Goal: Transaction & Acquisition: Obtain resource

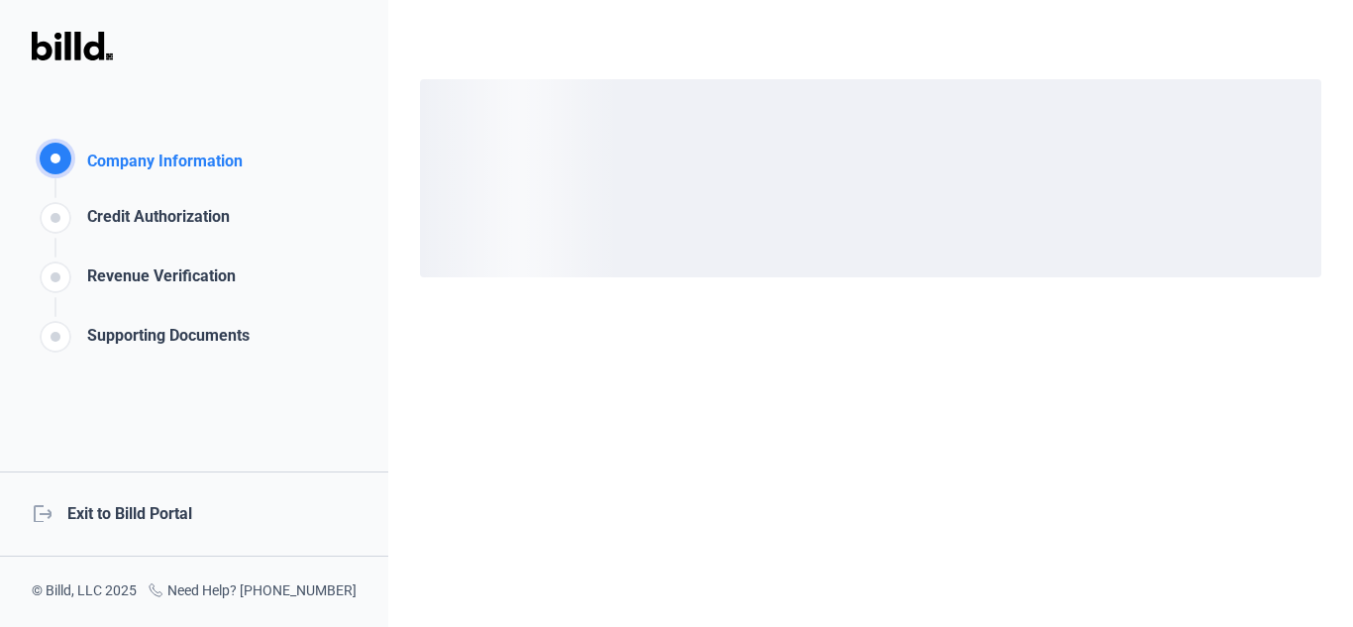
click at [156, 518] on div "logout Exit to Billd Portal" at bounding box center [194, 513] width 388 height 85
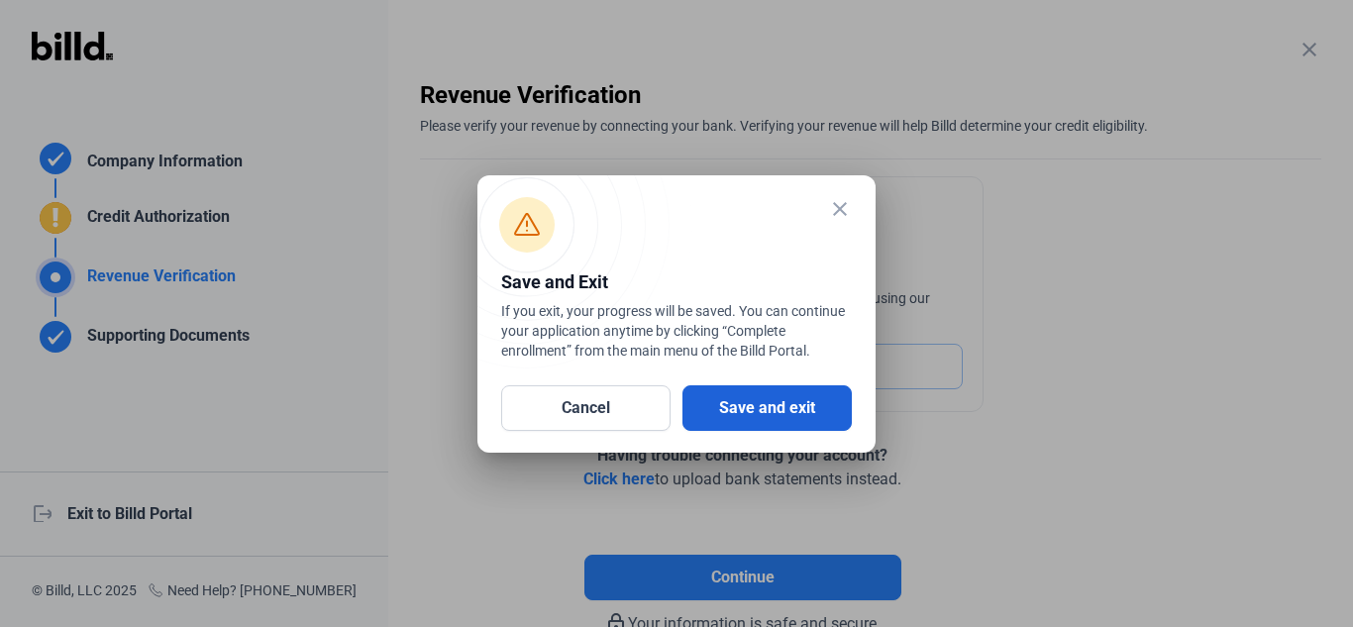
click at [782, 398] on button "Save and exit" at bounding box center [766, 408] width 169 height 46
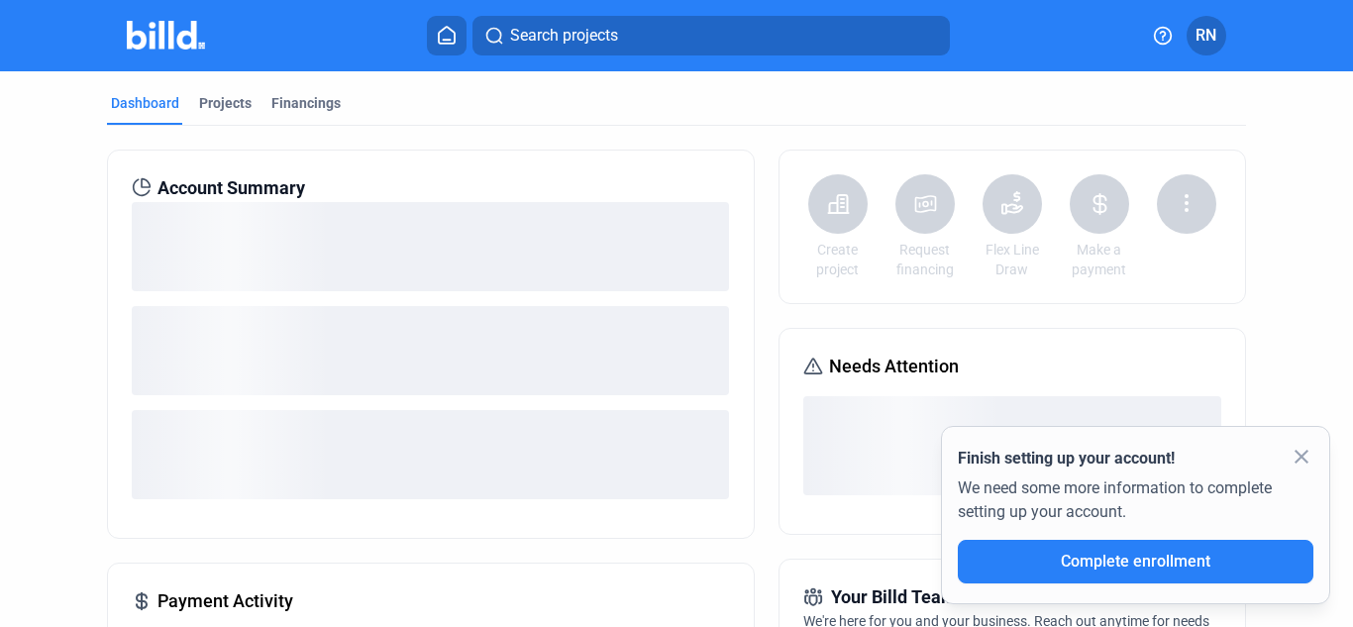
click at [1295, 457] on mat-icon "close" at bounding box center [1301, 457] width 24 height 24
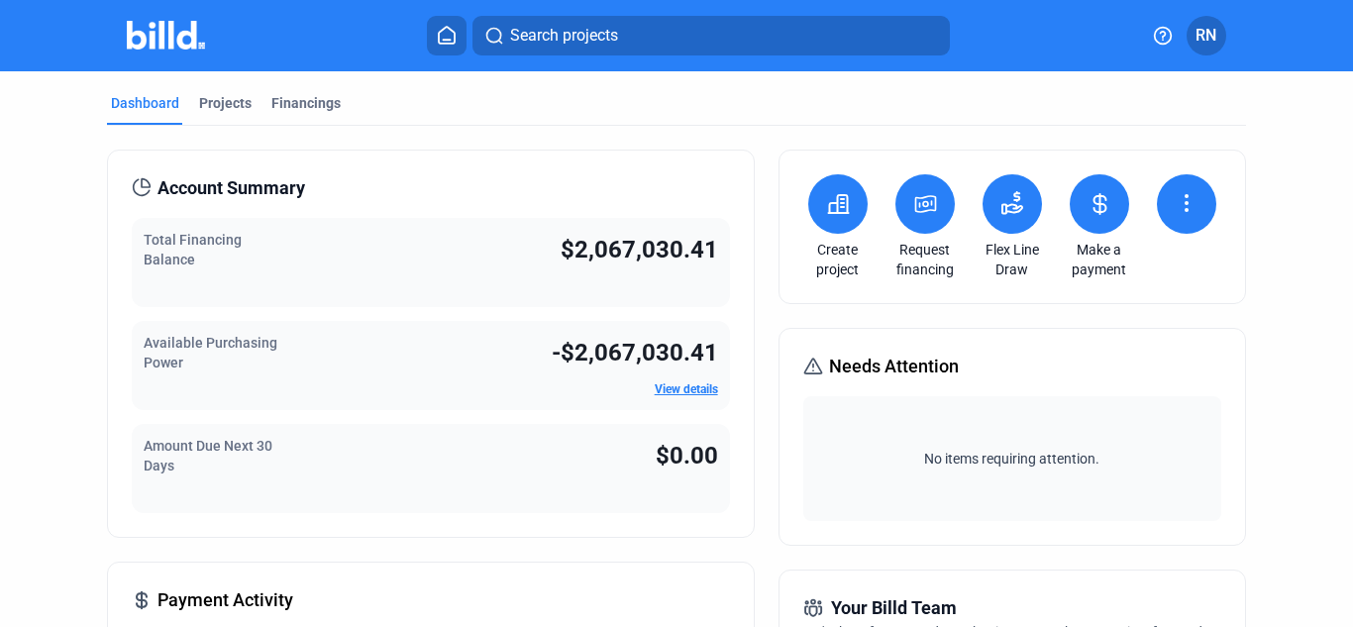
click at [924, 204] on icon at bounding box center [925, 204] width 20 height 16
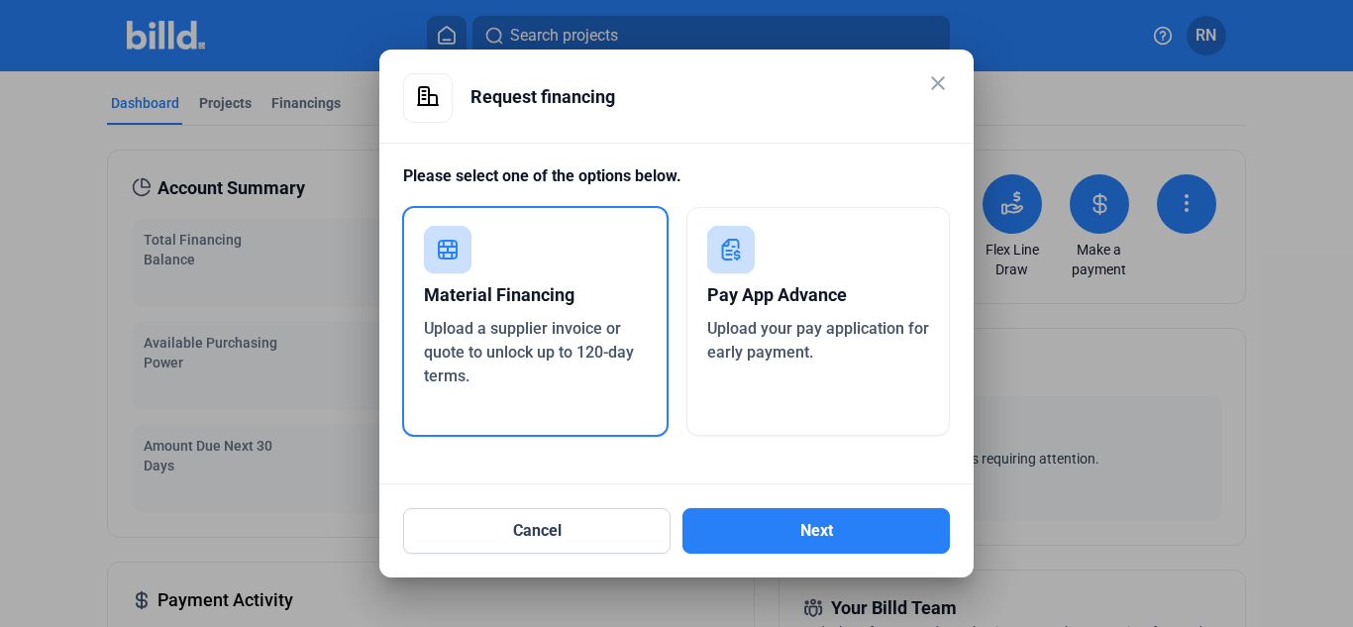
click at [833, 300] on div "Pay App Advance" at bounding box center [818, 295] width 223 height 44
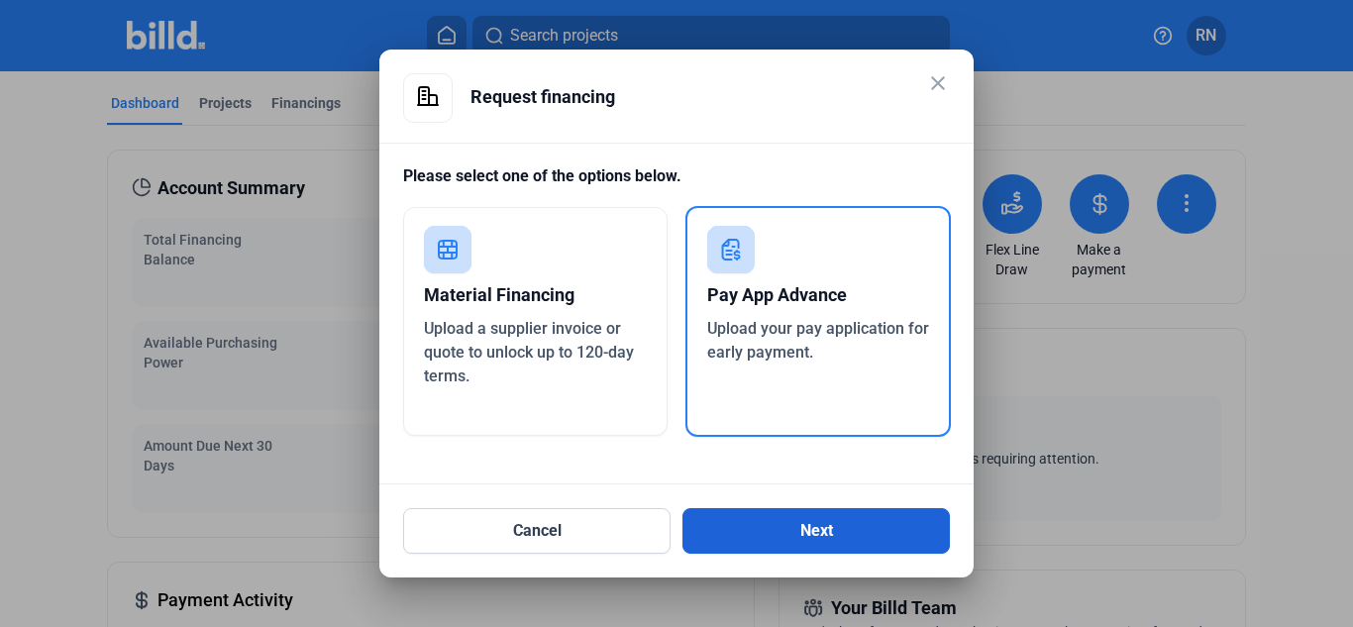
click at [841, 545] on button "Next" at bounding box center [815, 531] width 267 height 46
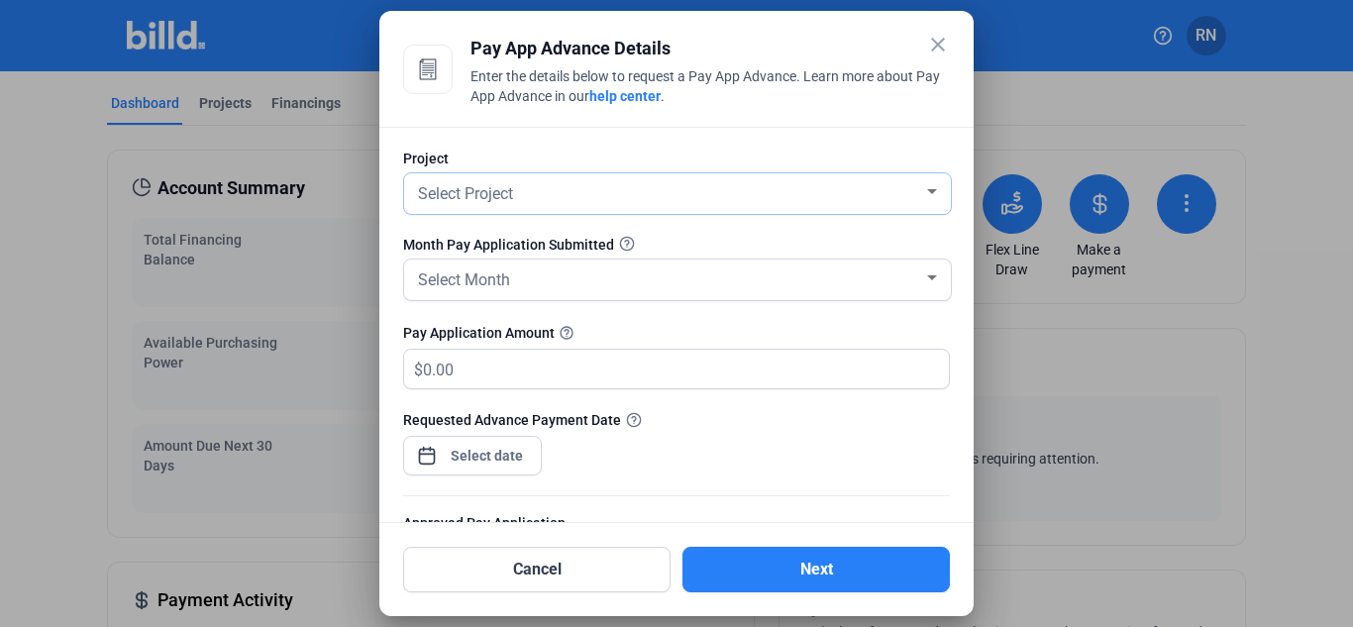
click at [763, 205] on div "Select Project" at bounding box center [668, 192] width 509 height 28
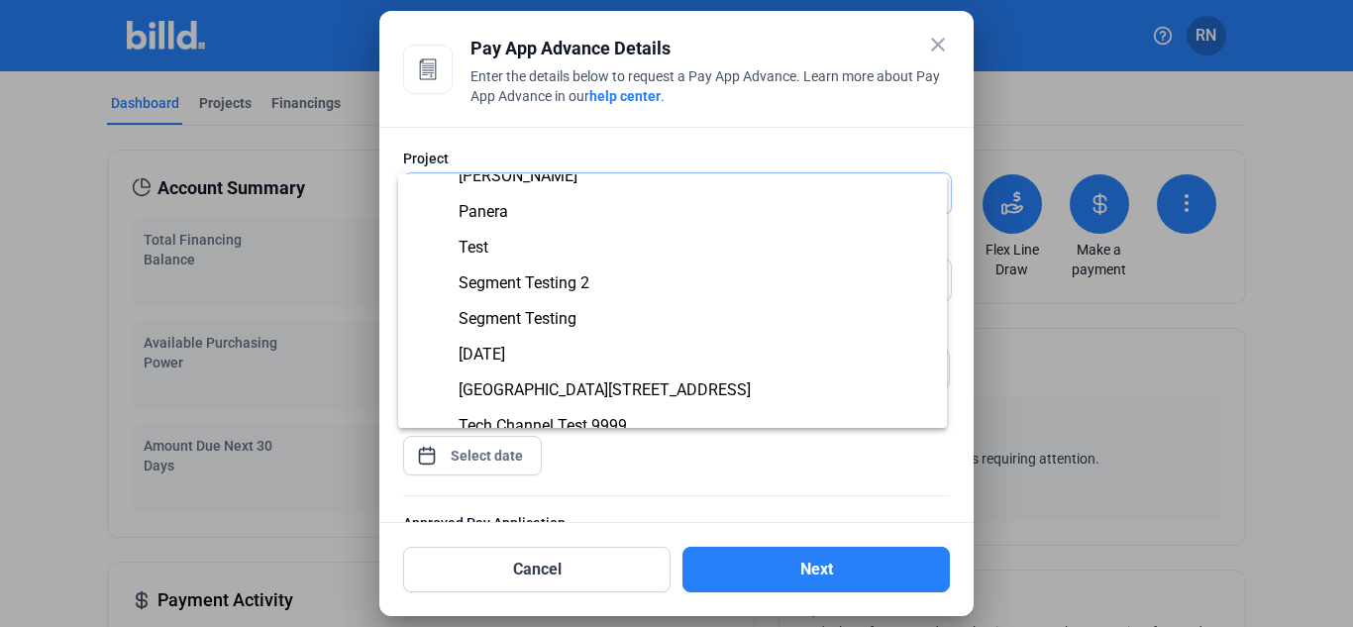
scroll to position [396, 0]
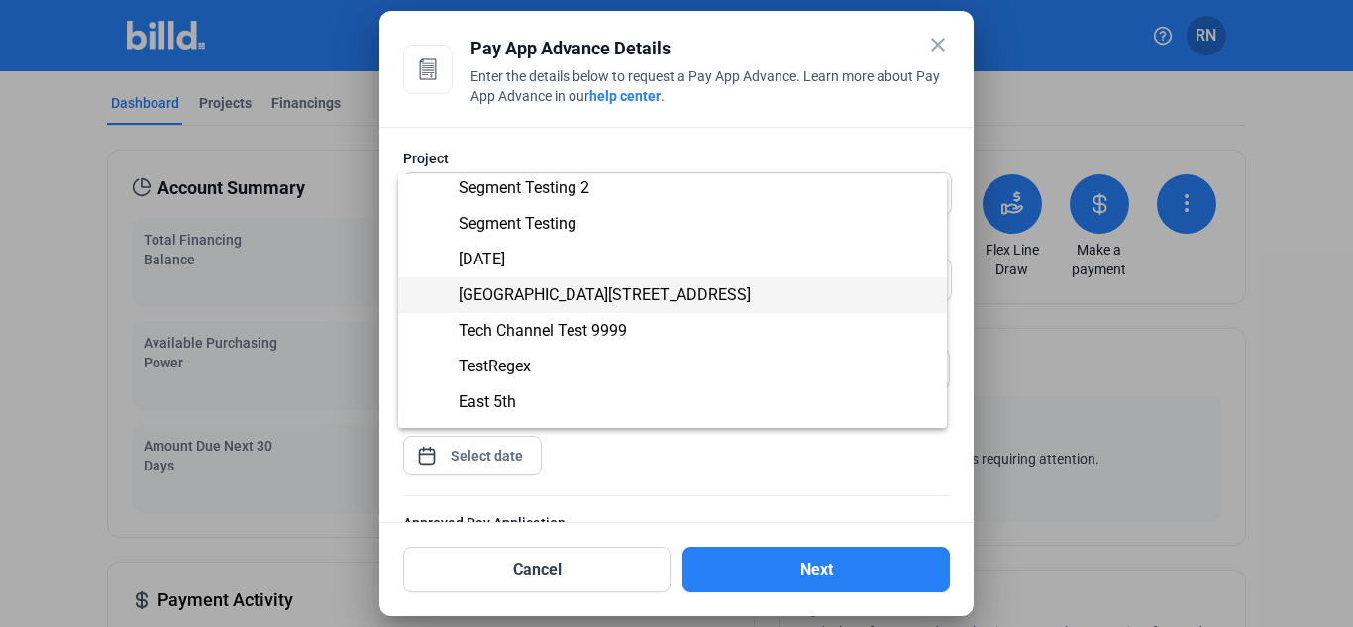
click at [658, 292] on span "[GEOGRAPHIC_DATA][STREET_ADDRESS]" at bounding box center [672, 295] width 517 height 36
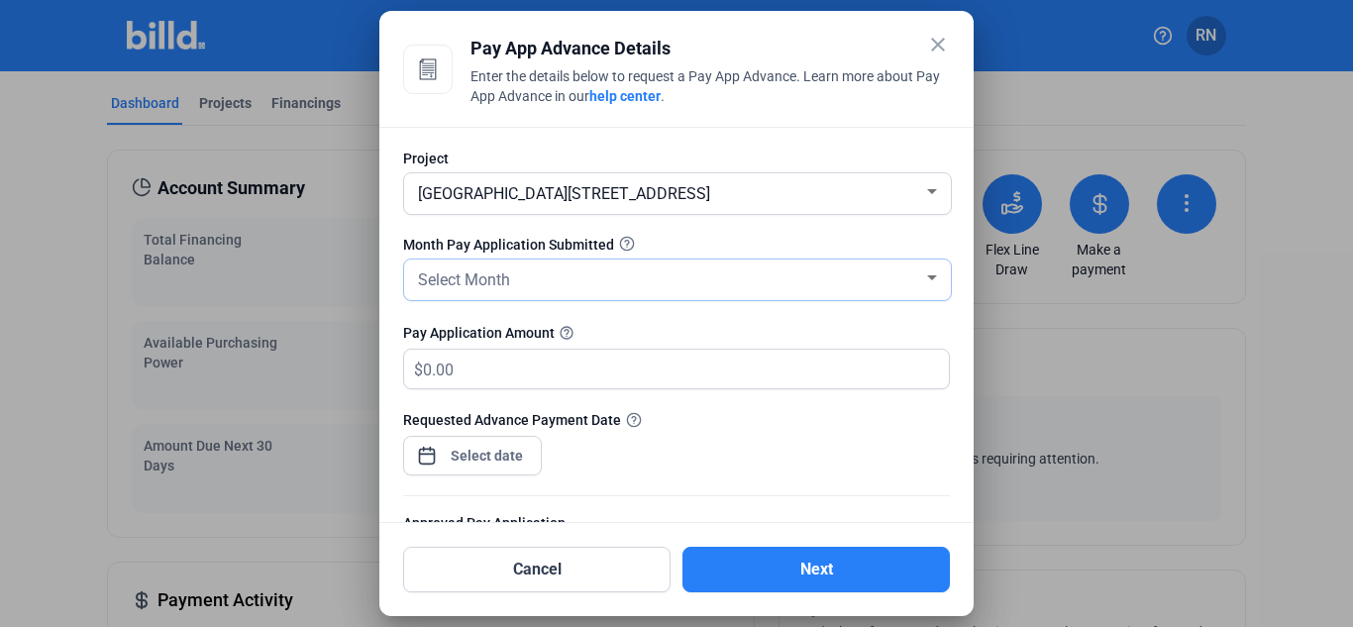
click at [655, 274] on div "Select Month" at bounding box center [668, 278] width 509 height 28
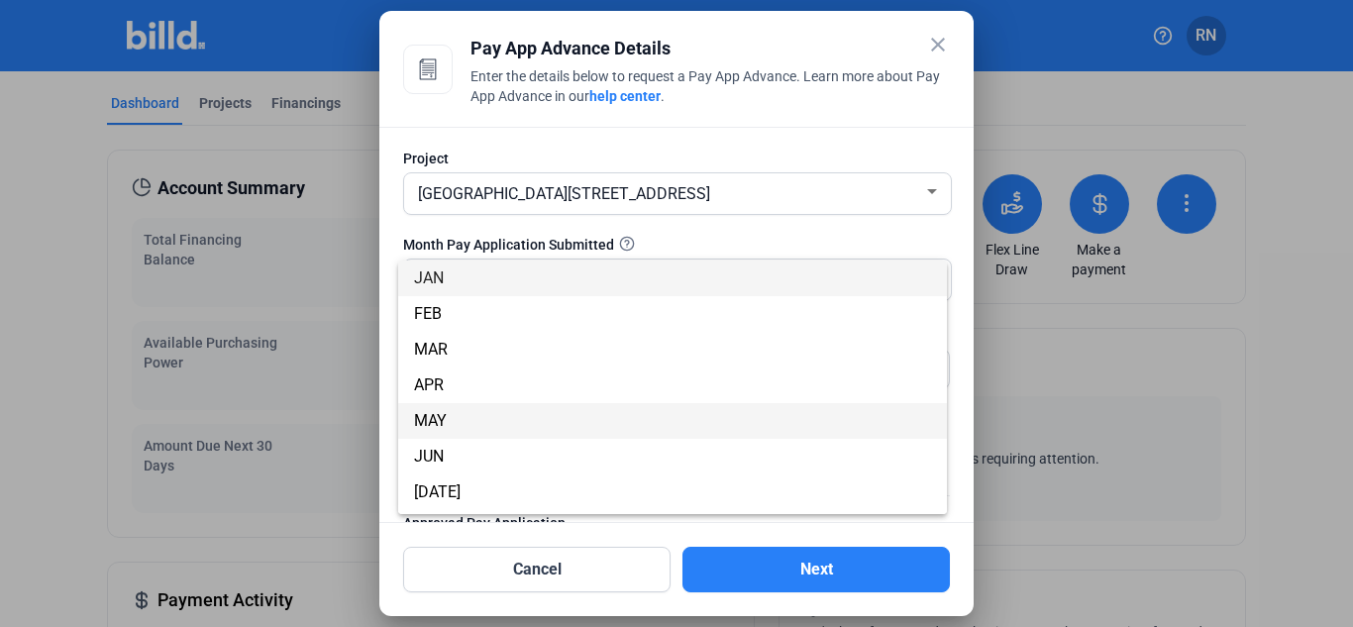
click at [558, 409] on span "MAY" at bounding box center [672, 421] width 517 height 36
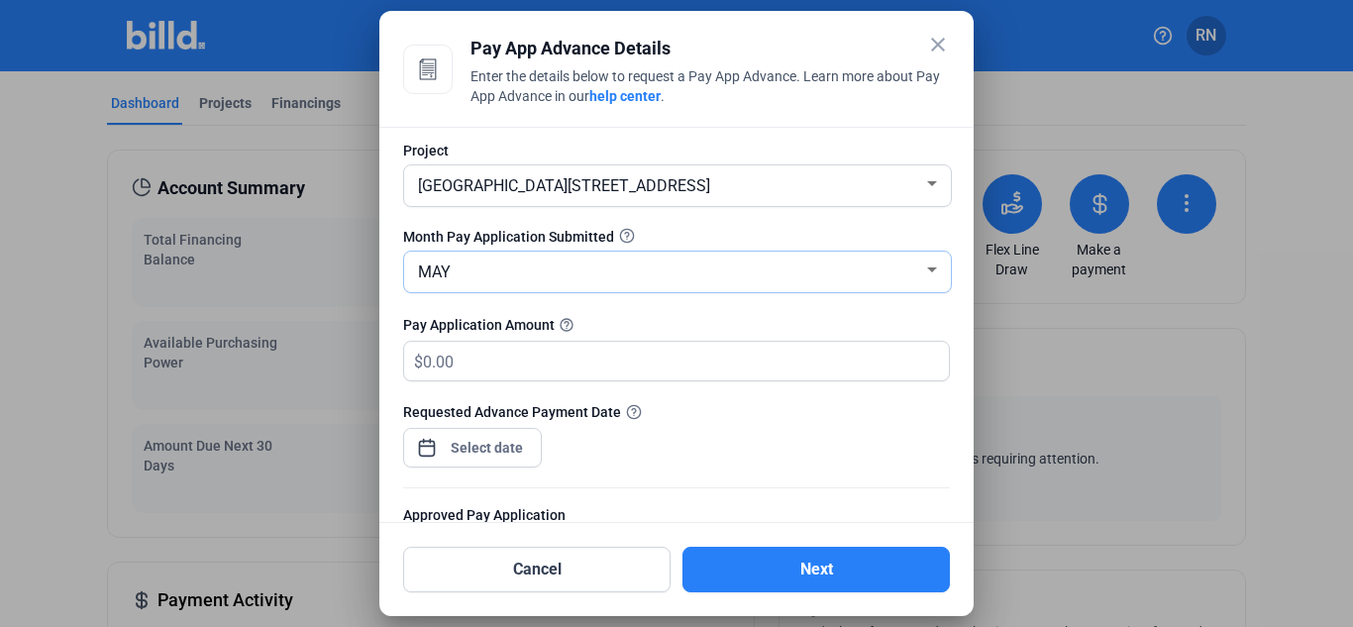
scroll to position [0, 0]
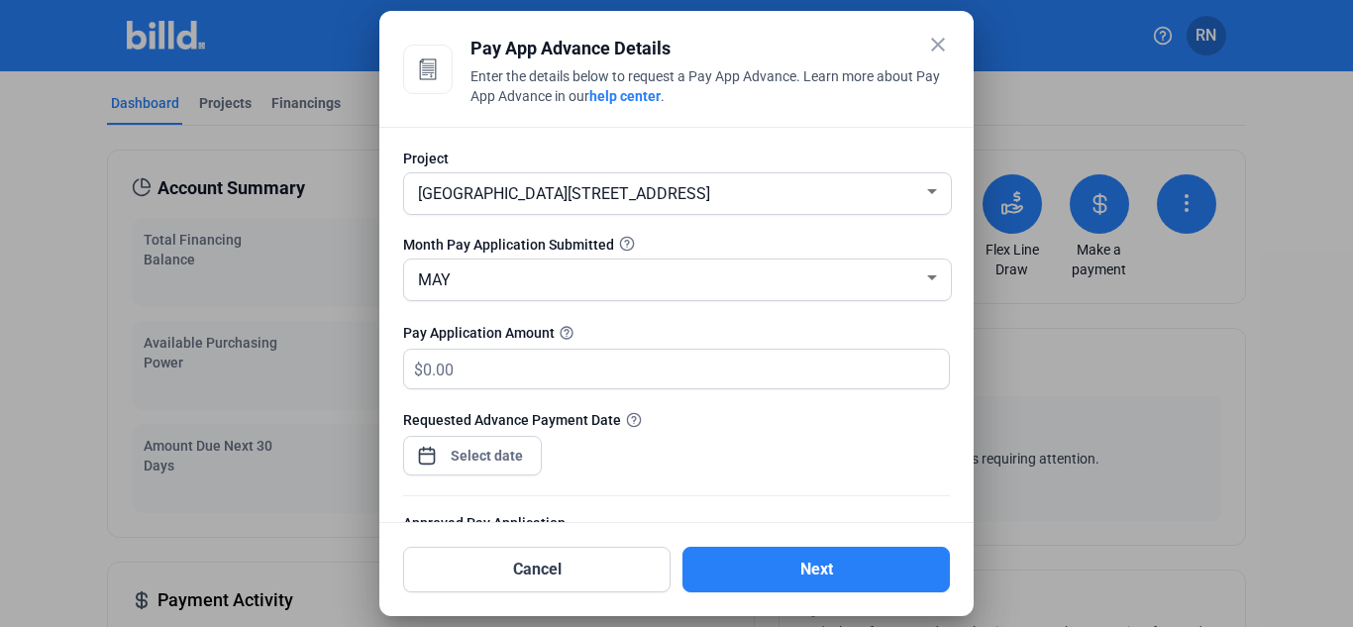
click at [943, 44] on mat-icon "close" at bounding box center [938, 45] width 24 height 24
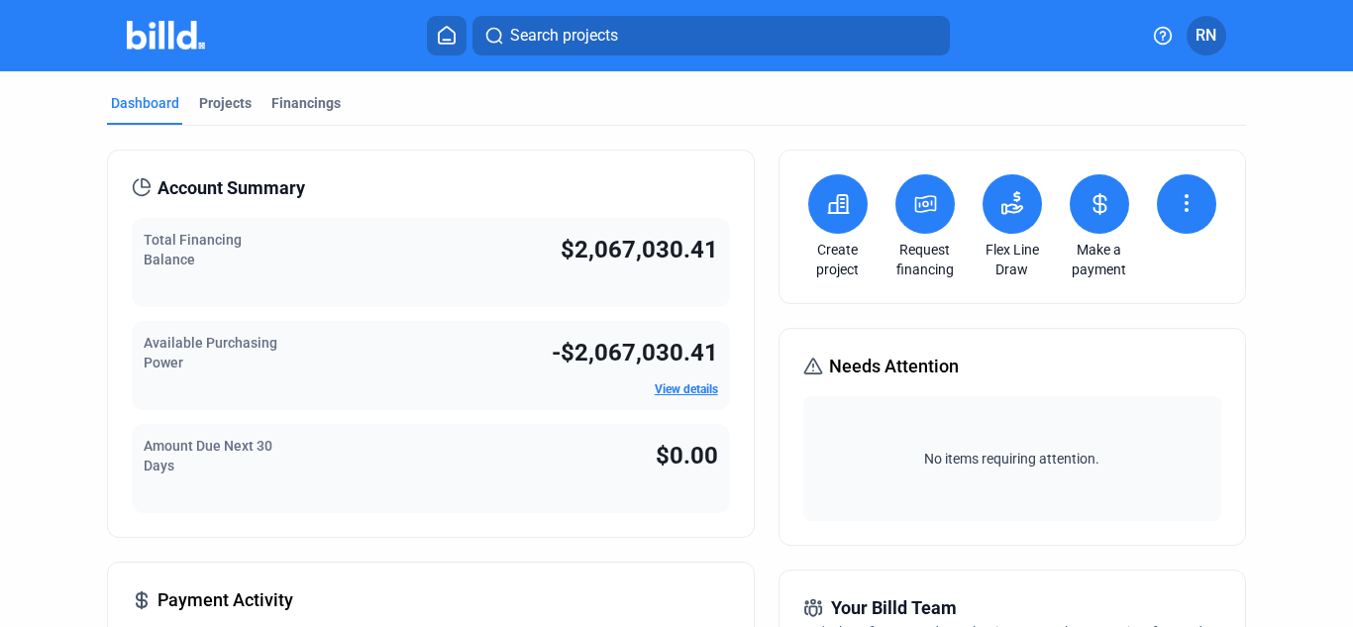
click at [1213, 39] on span "RN" at bounding box center [1205, 36] width 21 height 24
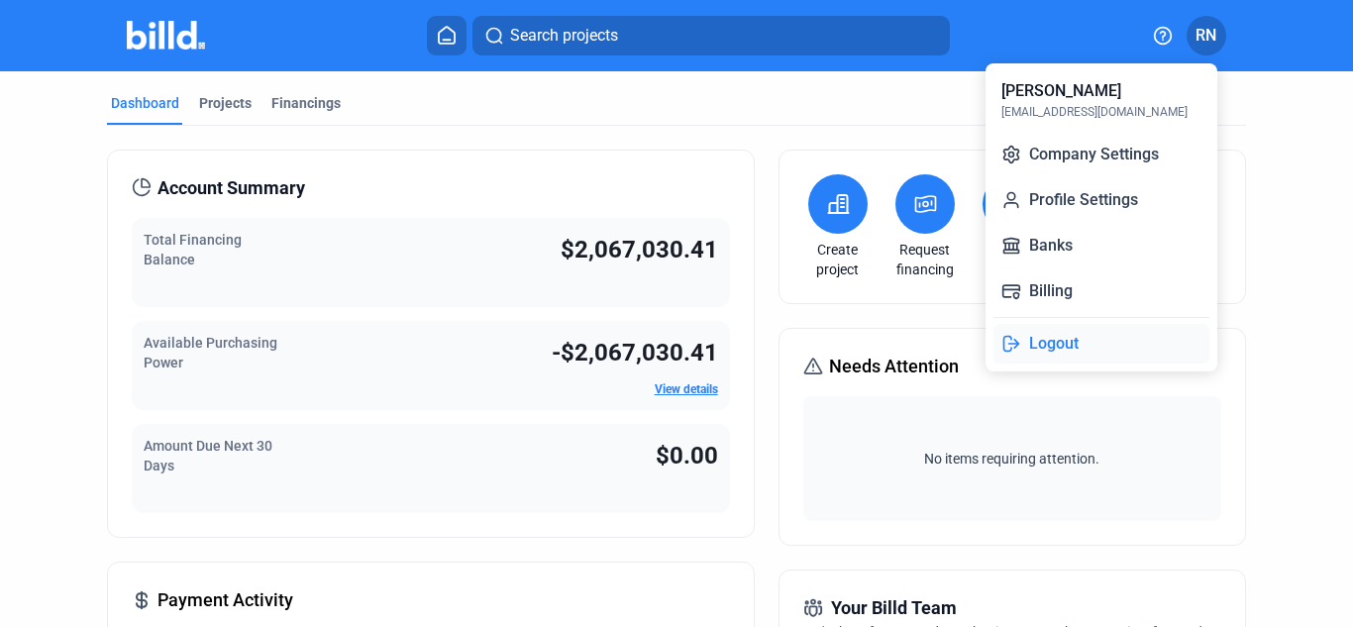
click at [1060, 347] on button "Logout" at bounding box center [1101, 344] width 216 height 40
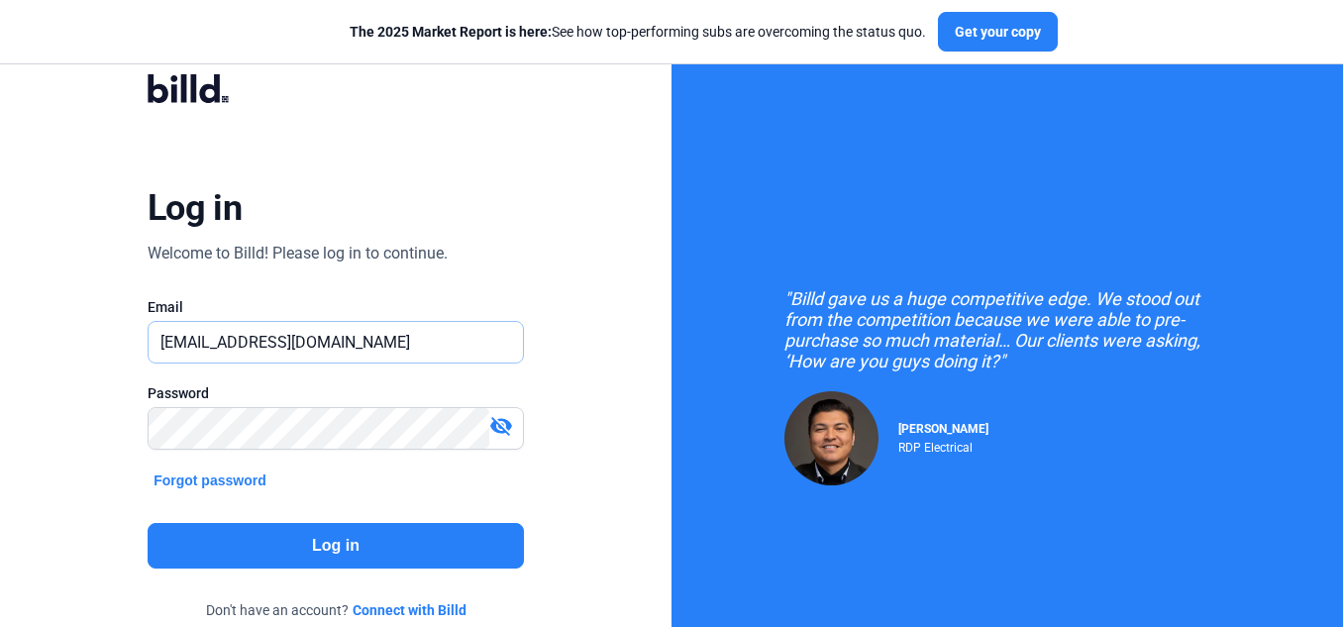
drag, startPoint x: 358, startPoint y: 340, endPoint x: 126, endPoint y: 334, distance: 232.8
click at [126, 334] on div "Log in Welcome to Billd! Please log in to continue. Email [EMAIL_ADDRESS][DOMAI…" at bounding box center [335, 360] width 483 height 627
type input "[PERSON_NAME][EMAIL_ADDRESS][DOMAIN_NAME]"
click at [31, 437] on div "Log in Welcome to Billd! Please log in to continue. Email [PERSON_NAME][EMAIL_A…" at bounding box center [335, 360] width 671 height 721
click at [278, 547] on button "Log in" at bounding box center [336, 546] width 376 height 46
